Goal: Information Seeking & Learning: Learn about a topic

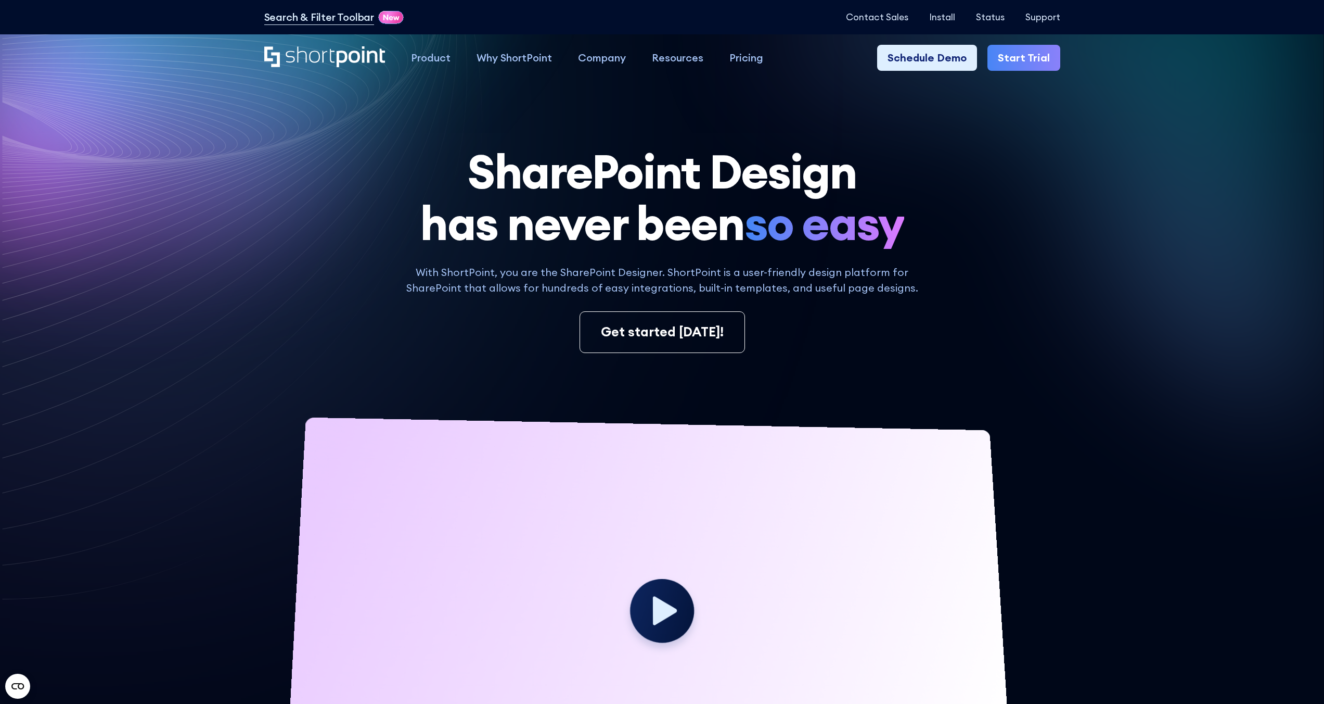
click at [288, 315] on div "Get started today!" at bounding box center [662, 332] width 796 height 42
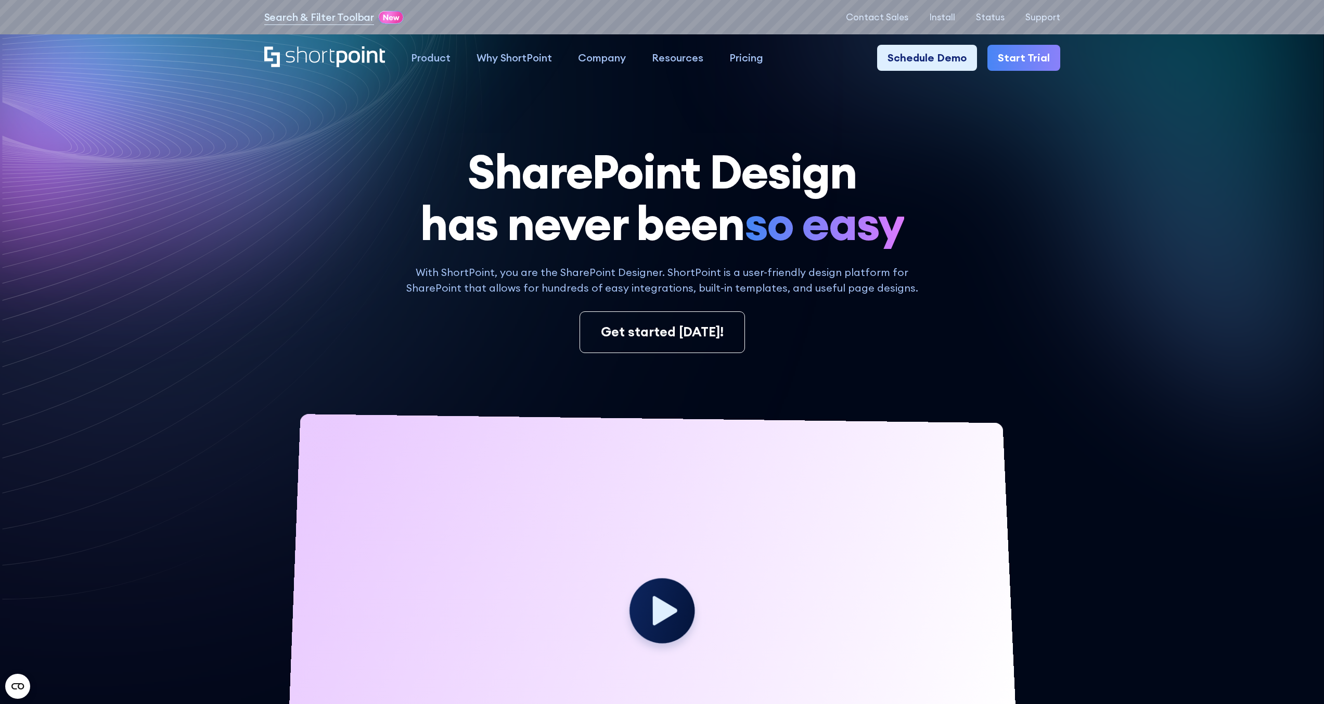
click at [650, 150] on h1 "SharePoint Design has never been so easy" at bounding box center [662, 197] width 796 height 103
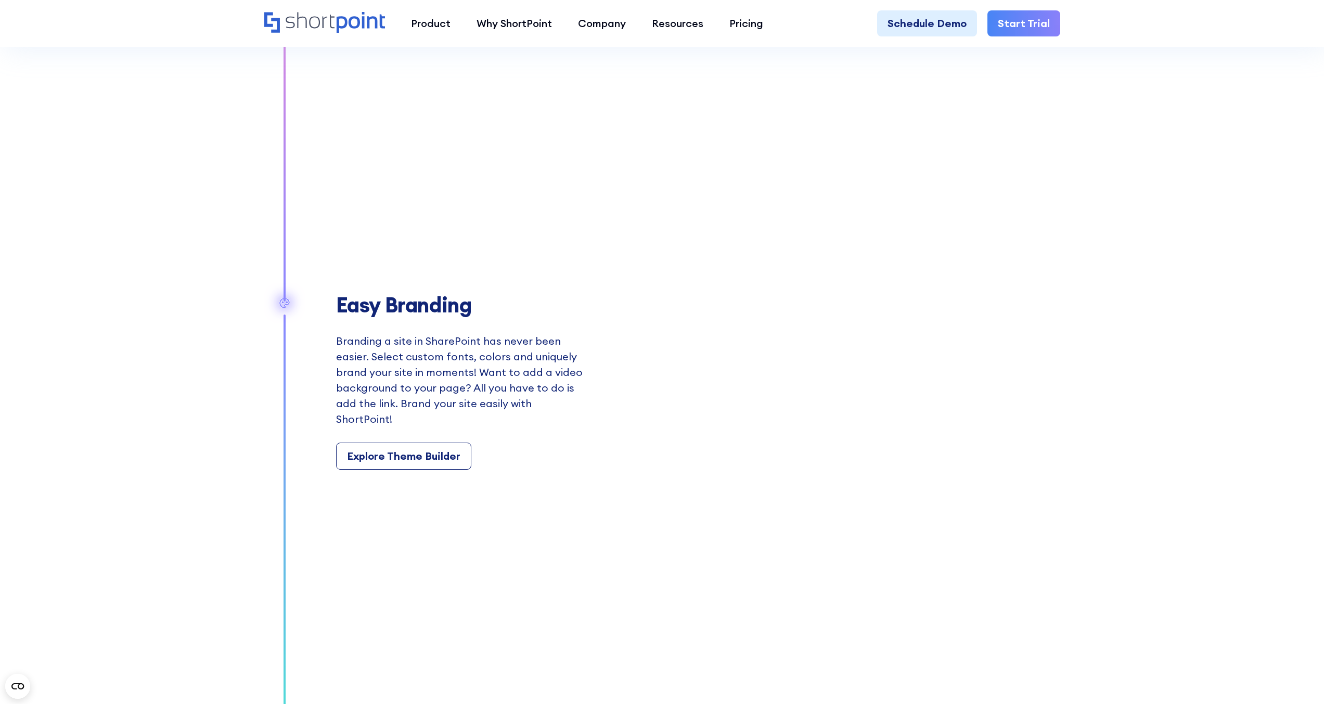
scroll to position [1469, 0]
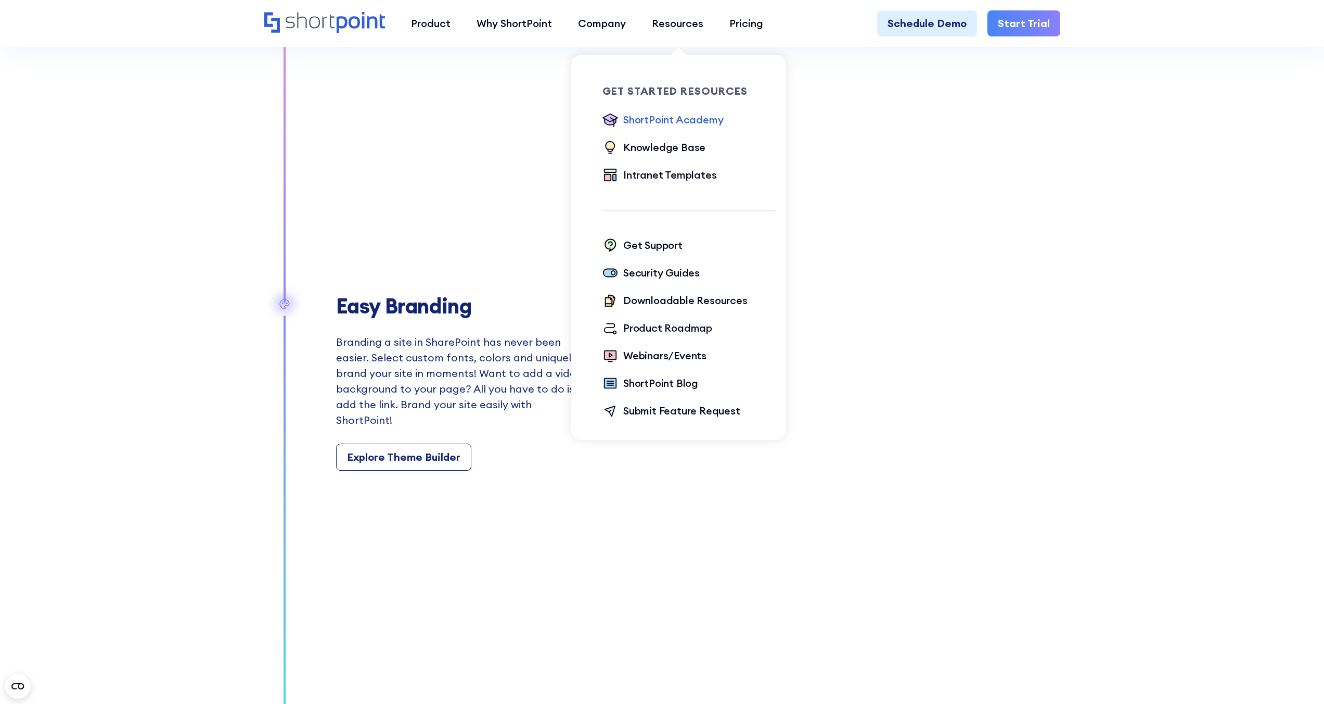
click at [694, 118] on div "ShortPoint Academy" at bounding box center [673, 120] width 100 height 16
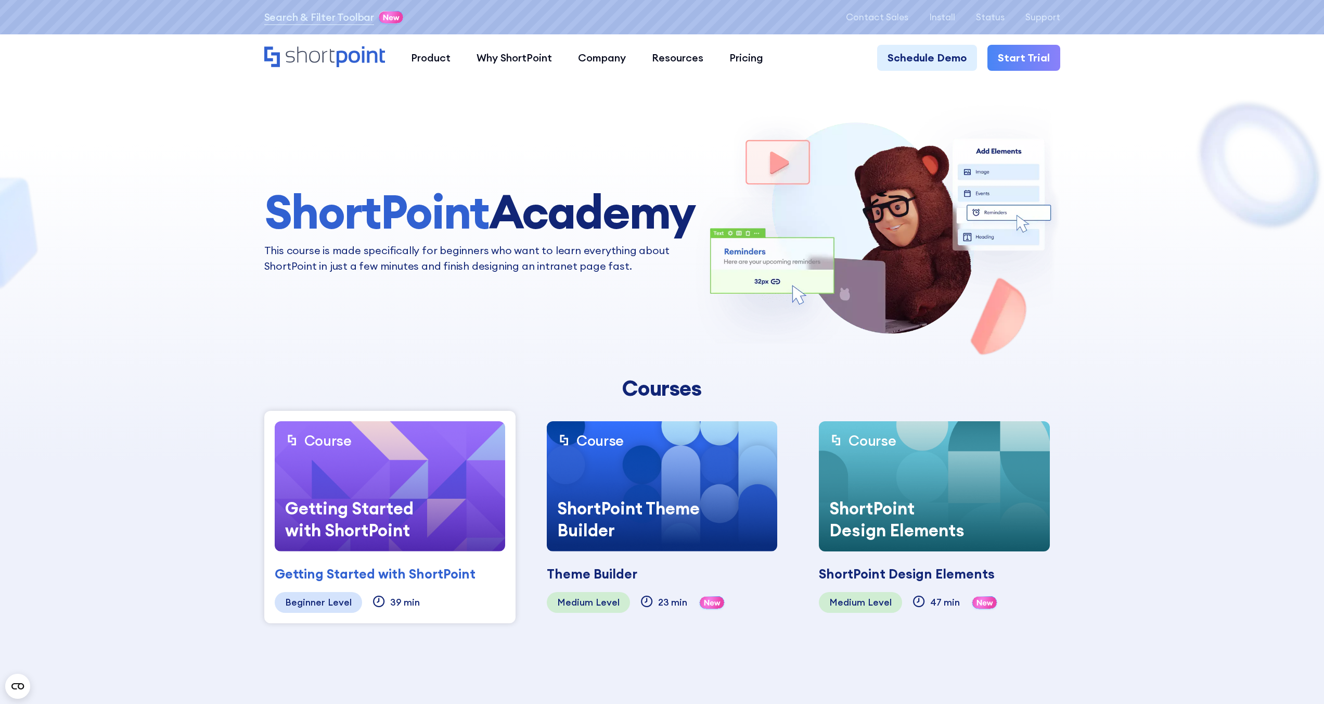
click at [948, 475] on img at bounding box center [934, 486] width 231 height 130
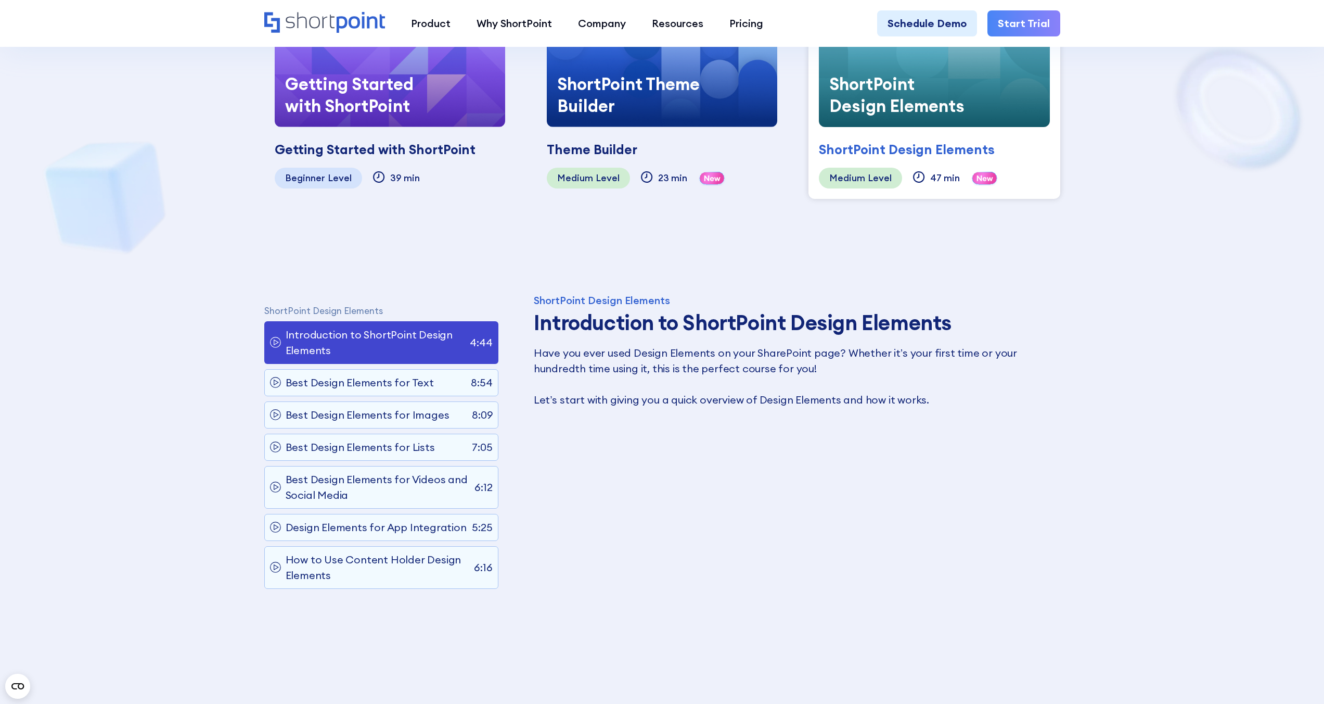
scroll to position [425, 0]
click at [405, 534] on p "Design Elements for App Integration" at bounding box center [376, 527] width 181 height 16
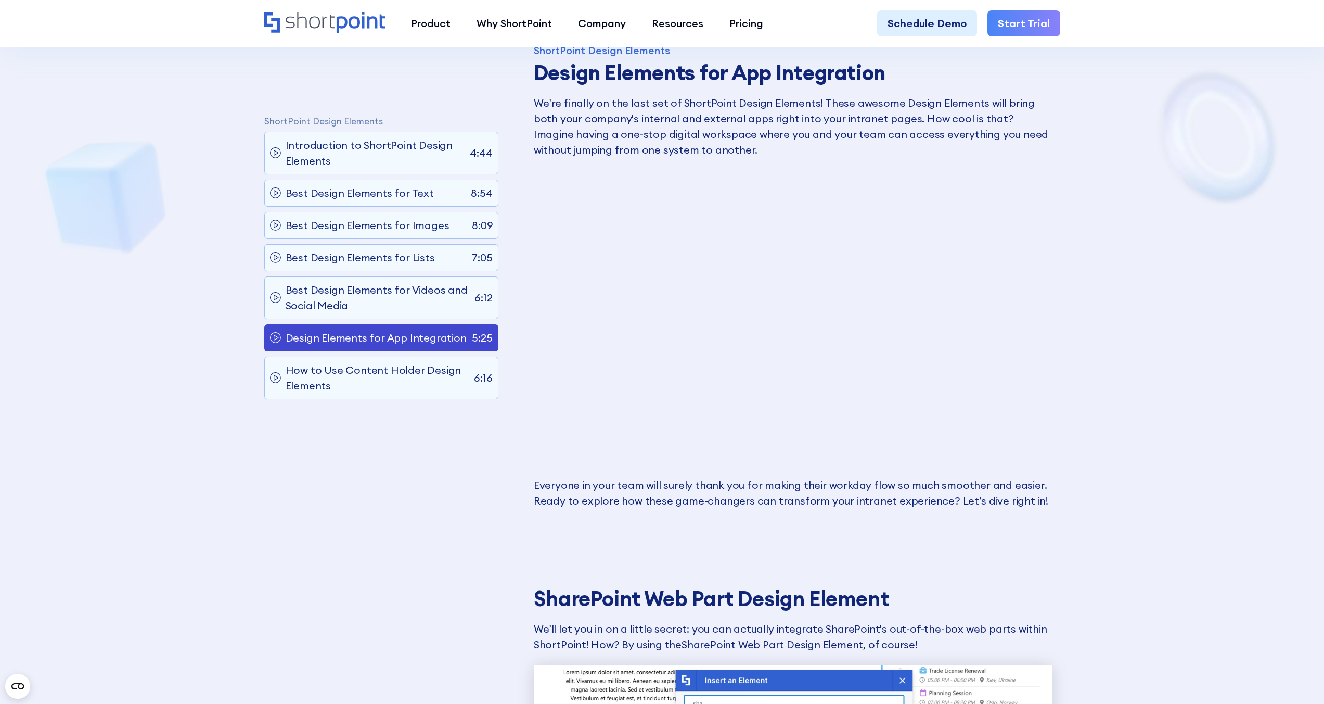
scroll to position [618, 0]
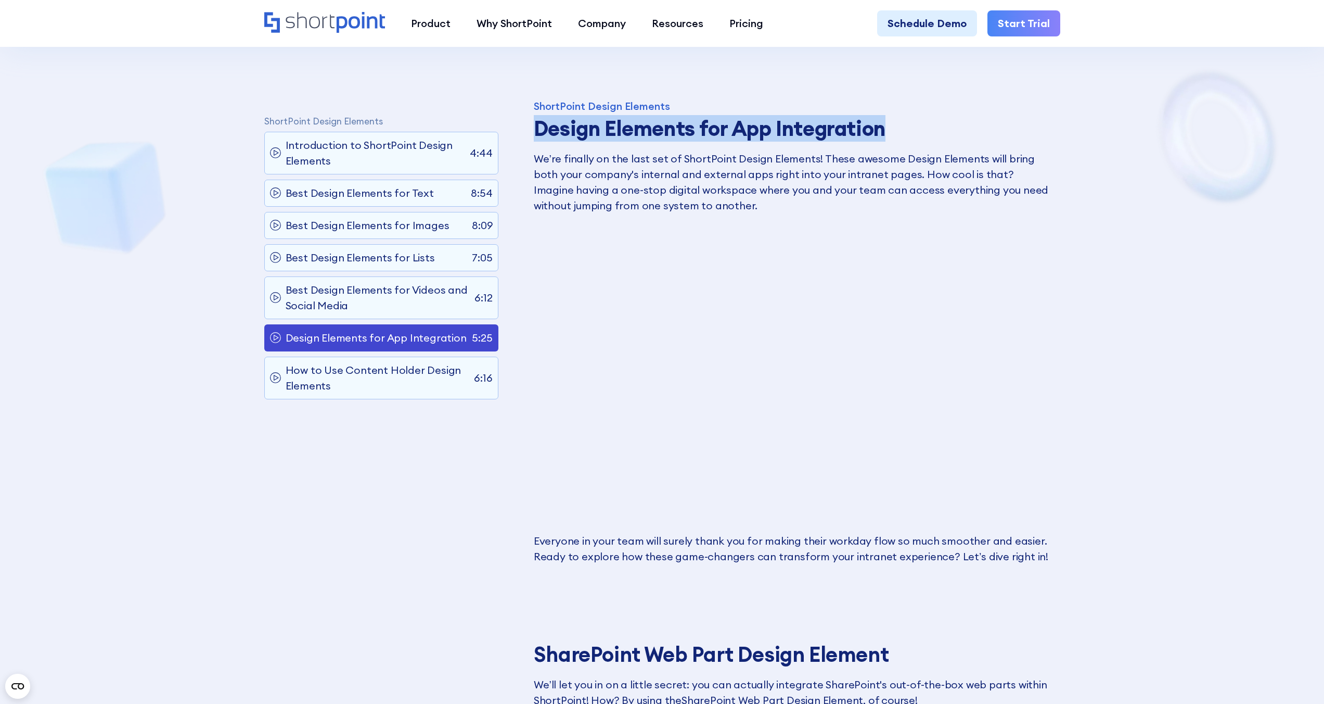
drag, startPoint x: 876, startPoint y: 124, endPoint x: 531, endPoint y: 125, distance: 344.5
copy strong "Design Elements for App Integration"
click at [810, 122] on strong "Design Elements for App Integration" at bounding box center [710, 128] width 352 height 27
drag, startPoint x: 888, startPoint y: 125, endPoint x: 530, endPoint y: 129, distance: 358.0
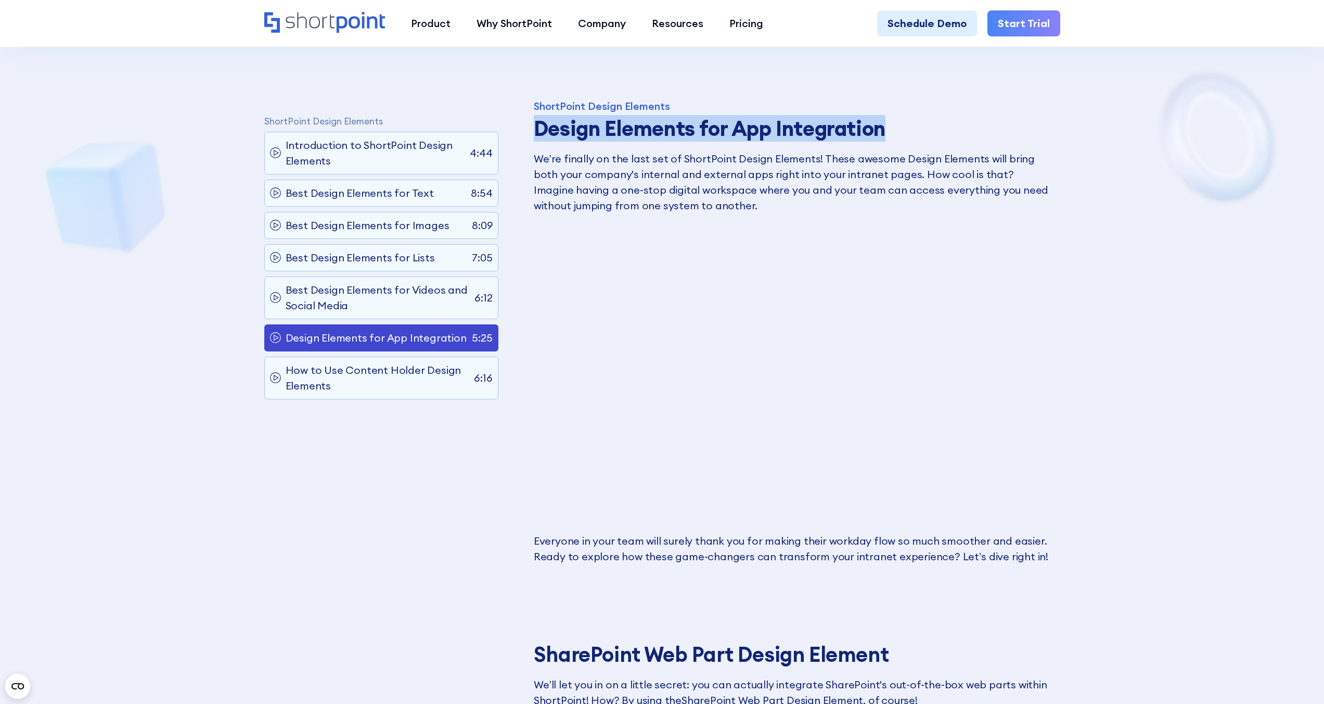
copy strong "Design Elements for App Integration"
